Goal: Transaction & Acquisition: Purchase product/service

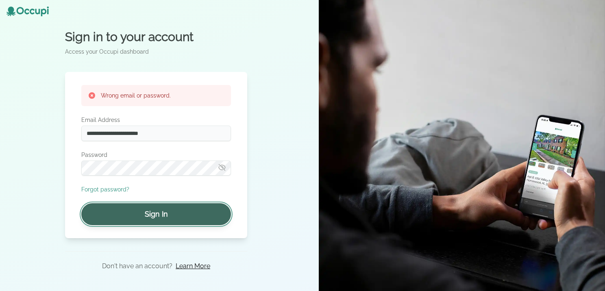
click at [156, 213] on button "Sign In" at bounding box center [156, 214] width 150 height 22
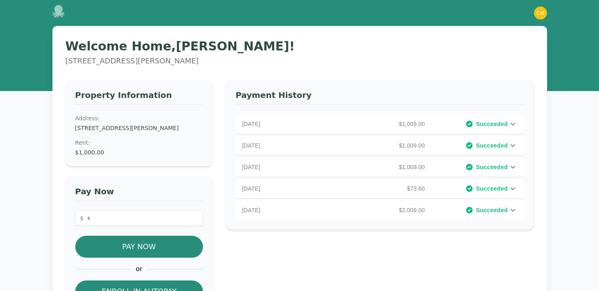
click at [565, 216] on div "Welcome Home, [PERSON_NAME] ! [STREET_ADDRESS][PERSON_NAME] Property Informatio…" at bounding box center [299, 268] width 599 height 485
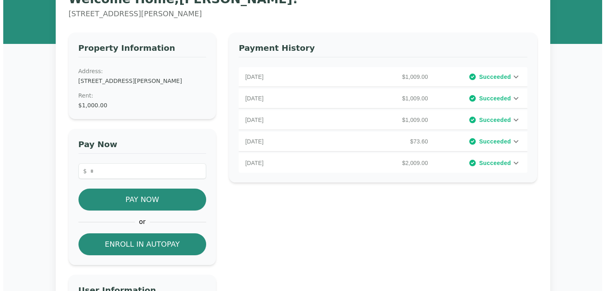
scroll to position [48, 0]
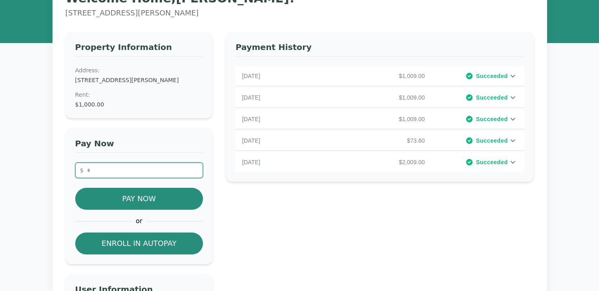
click at [102, 172] on input "number" at bounding box center [139, 170] width 128 height 15
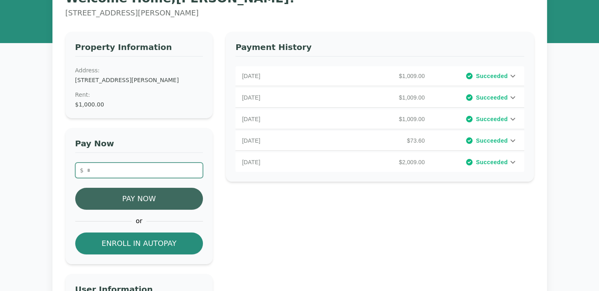
type input "****"
click at [142, 198] on button "Pay Now" at bounding box center [139, 199] width 128 height 22
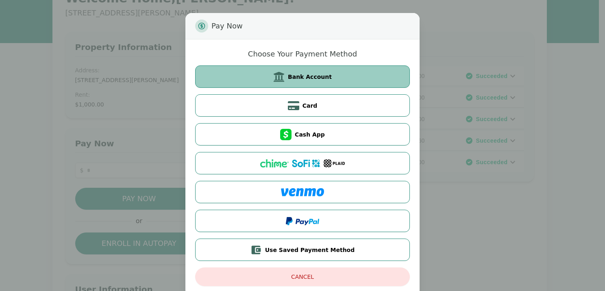
click at [300, 78] on span "Bank Account" at bounding box center [310, 77] width 44 height 8
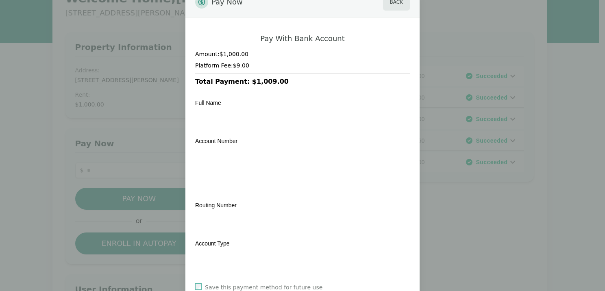
scroll to position [0, 0]
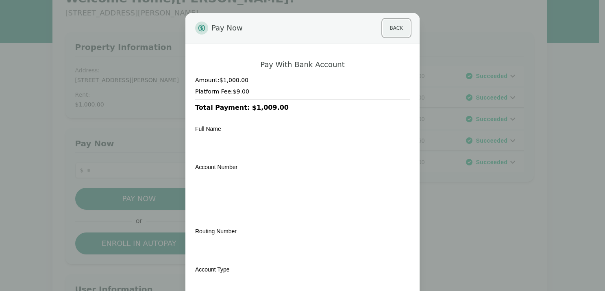
click at [395, 28] on button "Back" at bounding box center [396, 28] width 27 height 17
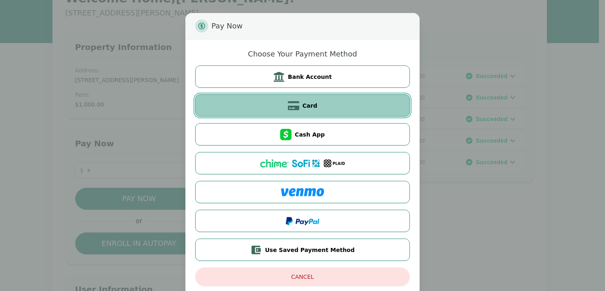
click at [302, 107] on span "Card" at bounding box center [309, 106] width 15 height 8
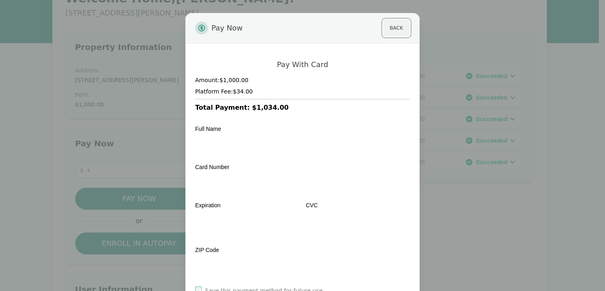
click at [393, 30] on button "Back" at bounding box center [396, 28] width 27 height 17
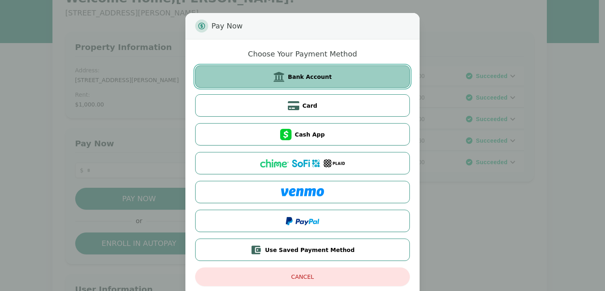
click at [297, 75] on span "Bank Account" at bounding box center [310, 77] width 44 height 8
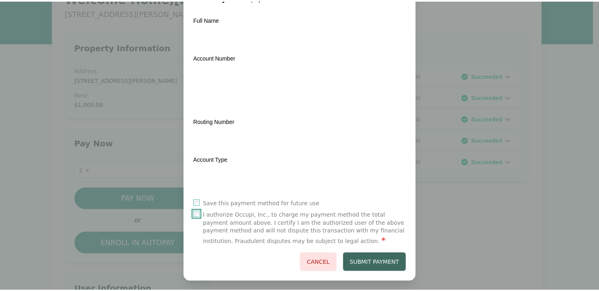
scroll to position [113, 0]
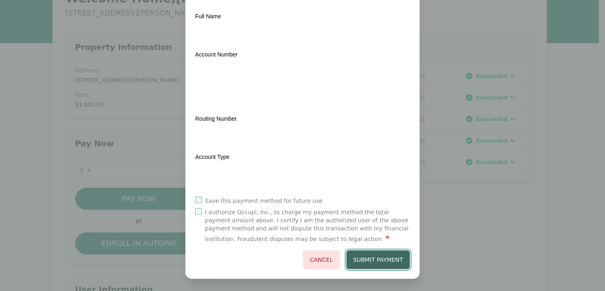
click at [378, 261] on button "Submit Payment" at bounding box center [378, 259] width 64 height 19
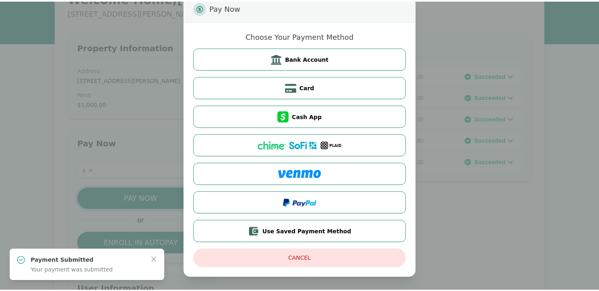
scroll to position [0, 0]
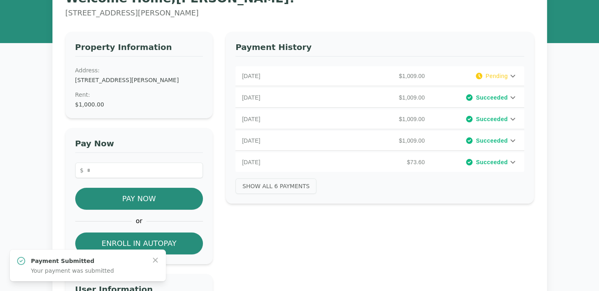
click at [15, 142] on div "Welcome Home, [PERSON_NAME] ! [STREET_ADDRESS][PERSON_NAME] Property Informatio…" at bounding box center [299, 220] width 599 height 485
